Goal: Find specific page/section: Find specific page/section

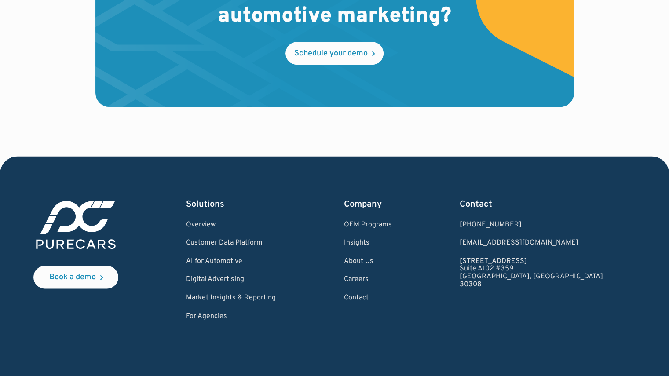
scroll to position [2657, 0]
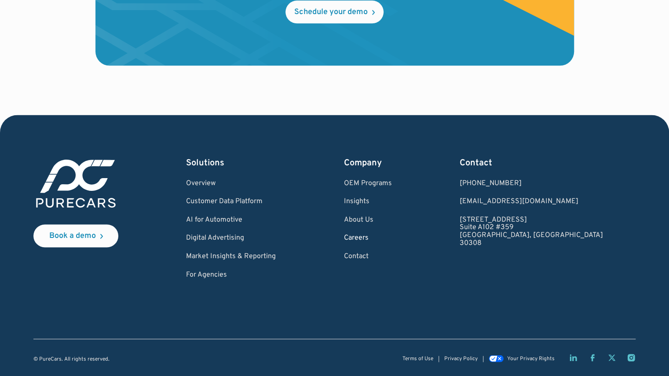
click at [390, 236] on link "Careers" at bounding box center [367, 238] width 48 height 8
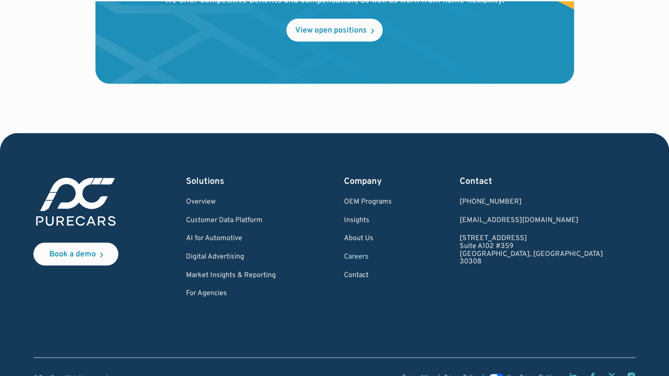
scroll to position [1066, 0]
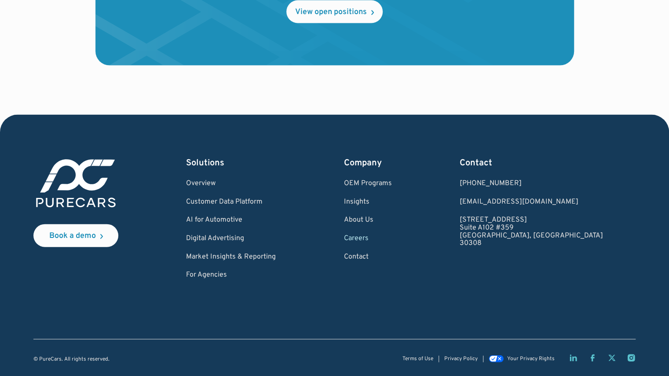
click at [391, 240] on link "Careers" at bounding box center [367, 239] width 48 height 8
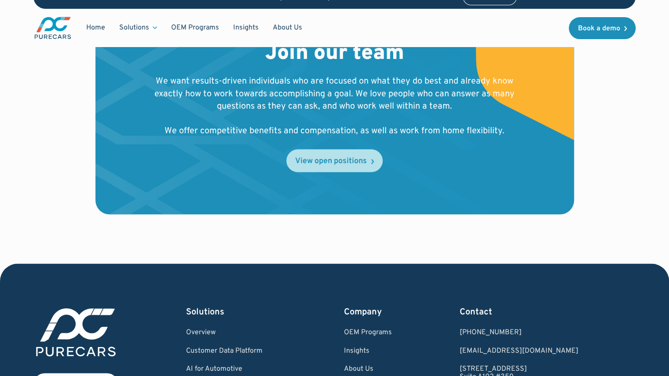
scroll to position [916, 0]
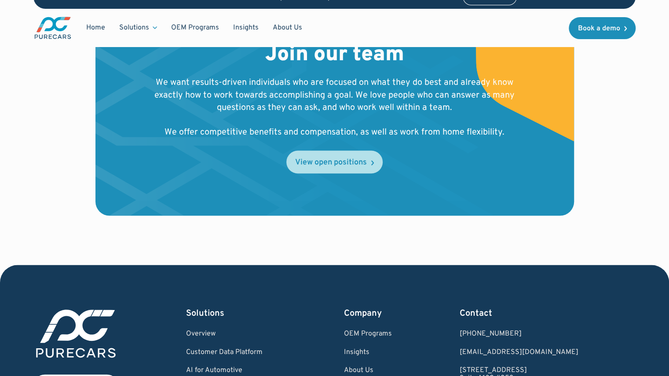
click at [315, 164] on div "View open positions" at bounding box center [331, 162] width 72 height 8
